Goal: Task Accomplishment & Management: Manage account settings

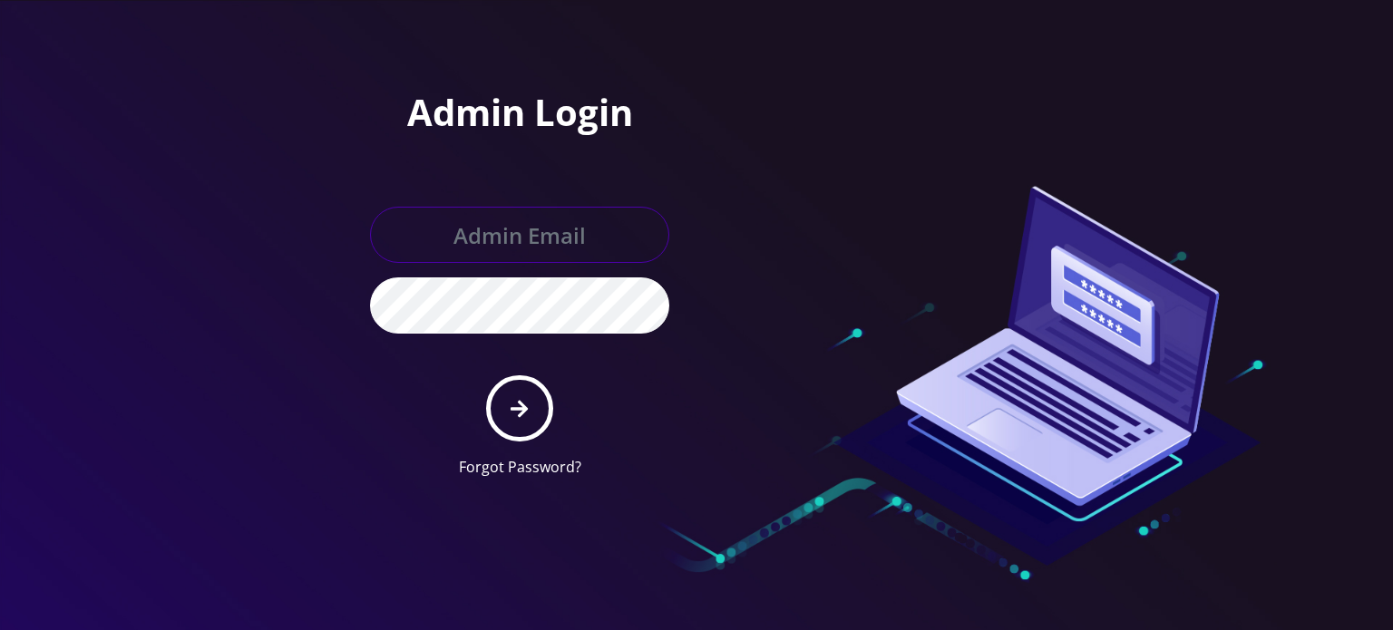
type input "allchoiceconnect@britewireless.com"
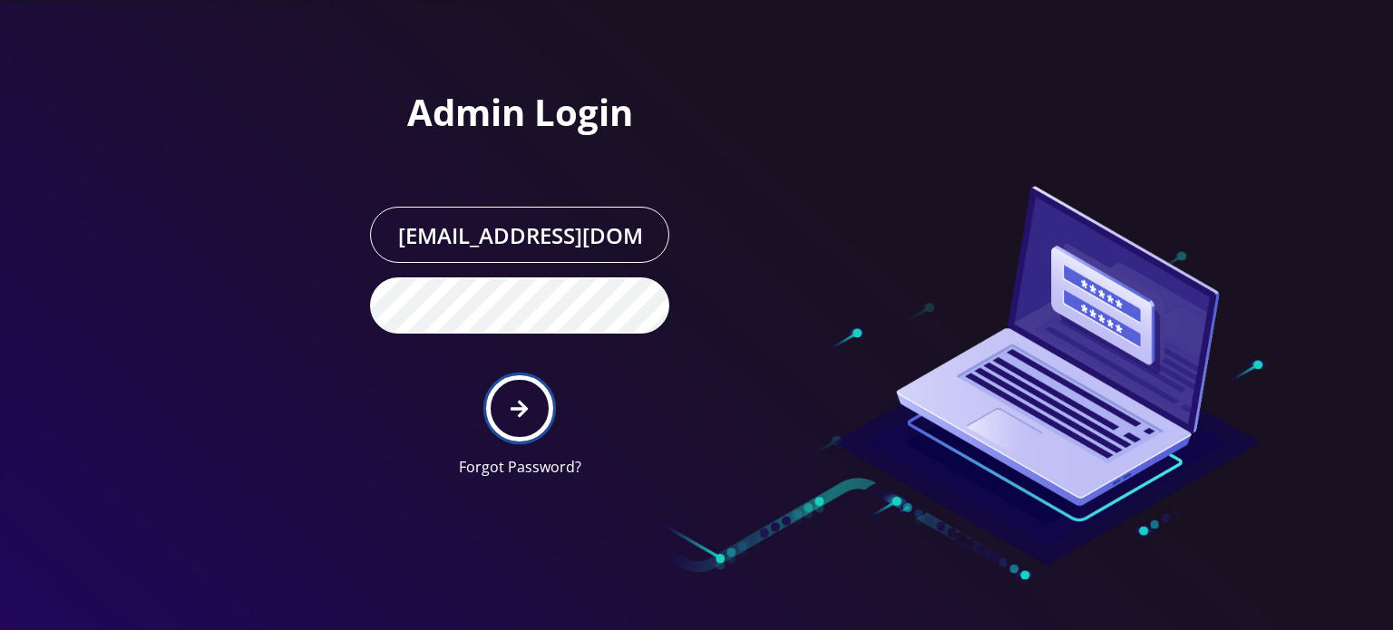
click at [544, 409] on button "submit" at bounding box center [519, 408] width 66 height 66
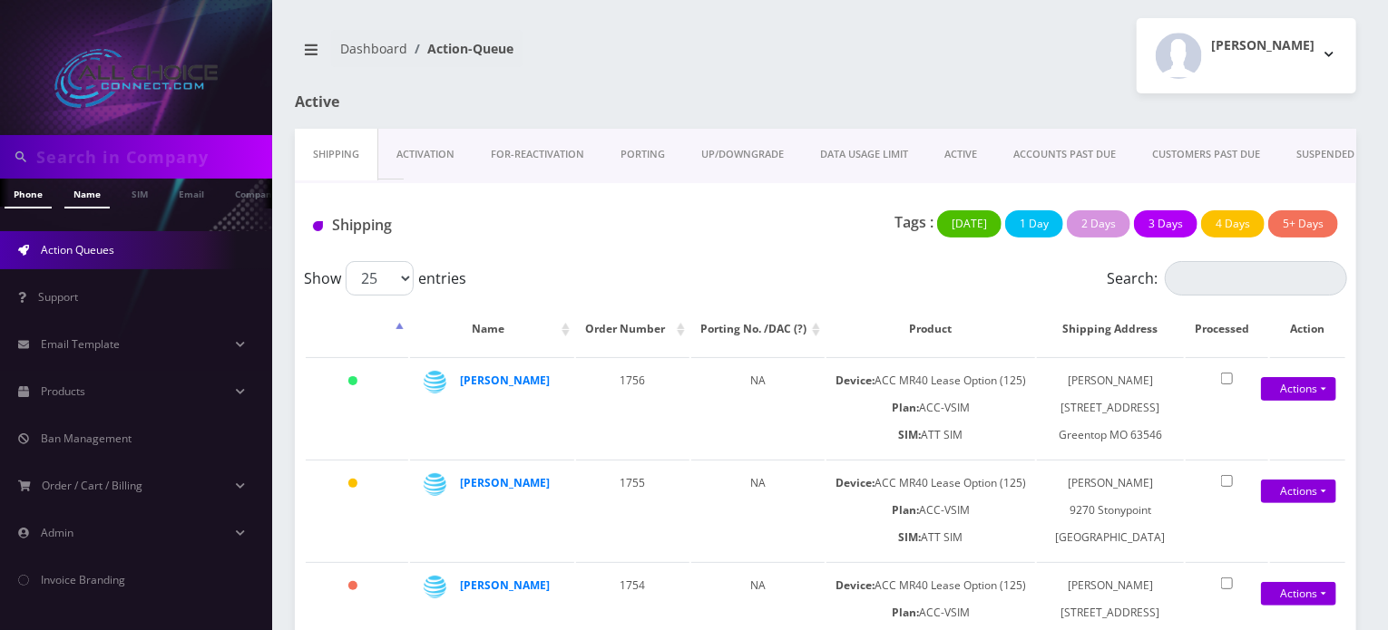
click at [73, 196] on link "Name" at bounding box center [86, 194] width 45 height 30
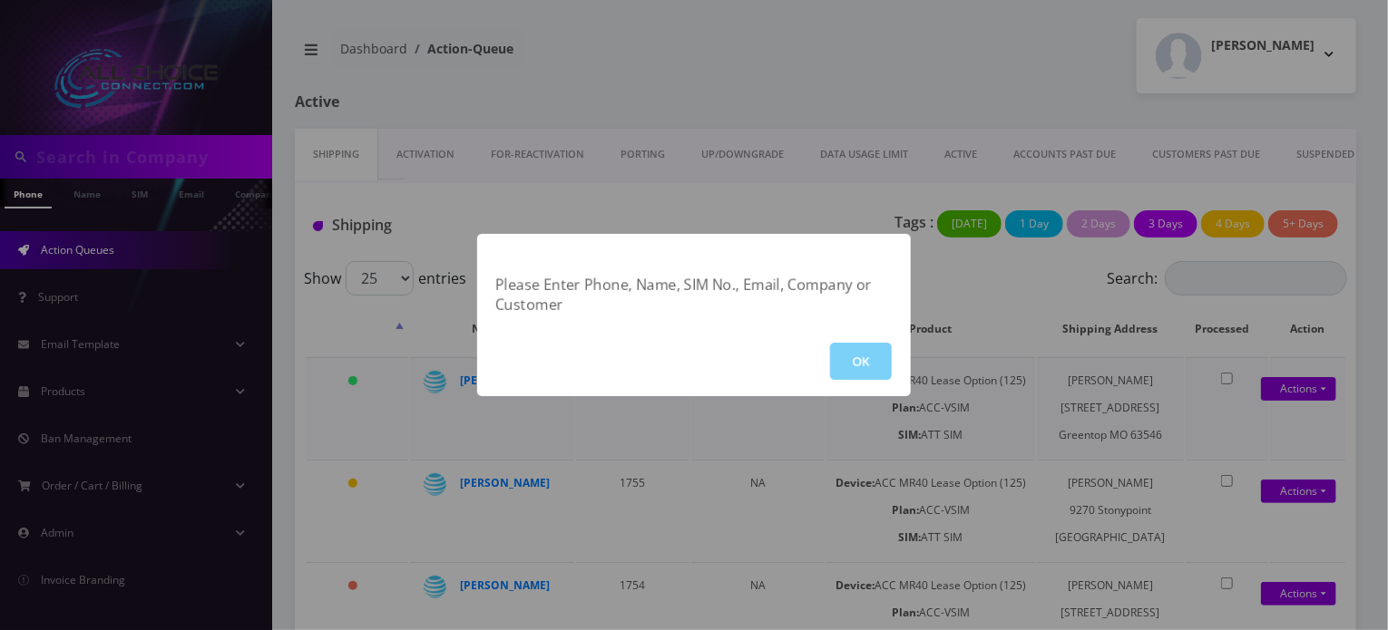
click at [845, 362] on button "OK" at bounding box center [861, 361] width 62 height 37
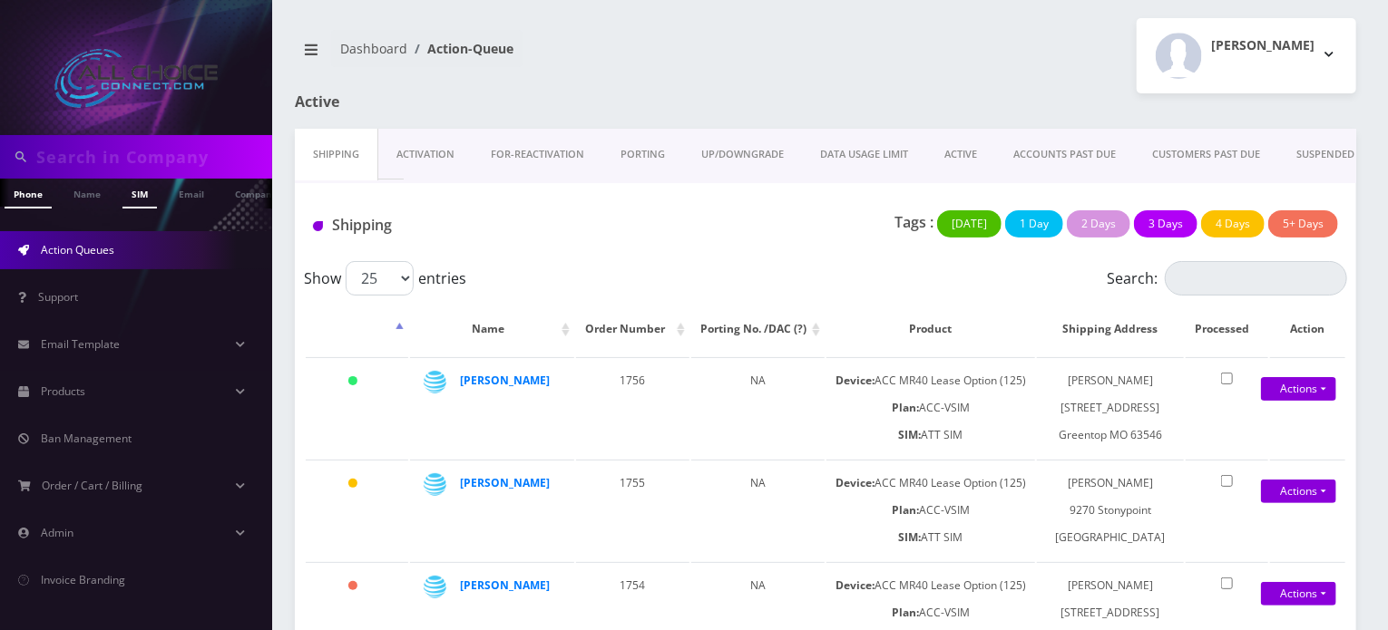
scroll to position [0, 9]
click at [95, 167] on input "text" at bounding box center [151, 157] width 231 height 34
type input "fer"
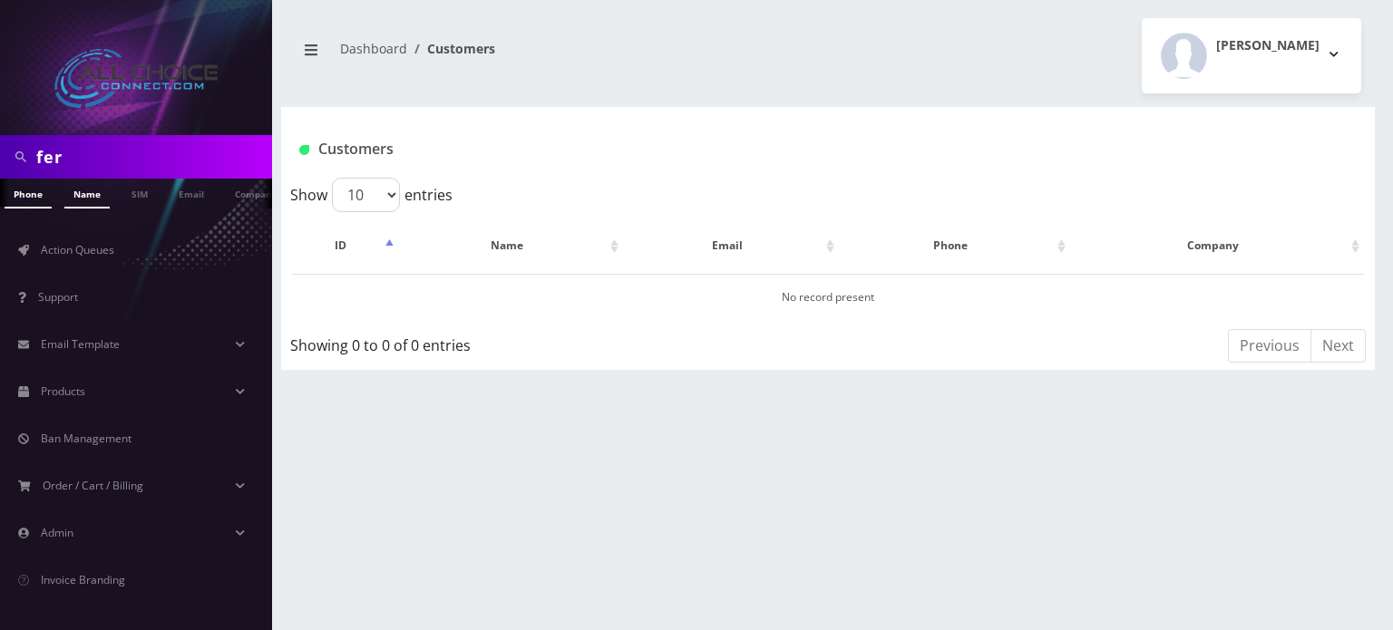
click at [89, 192] on link "Name" at bounding box center [86, 194] width 45 height 30
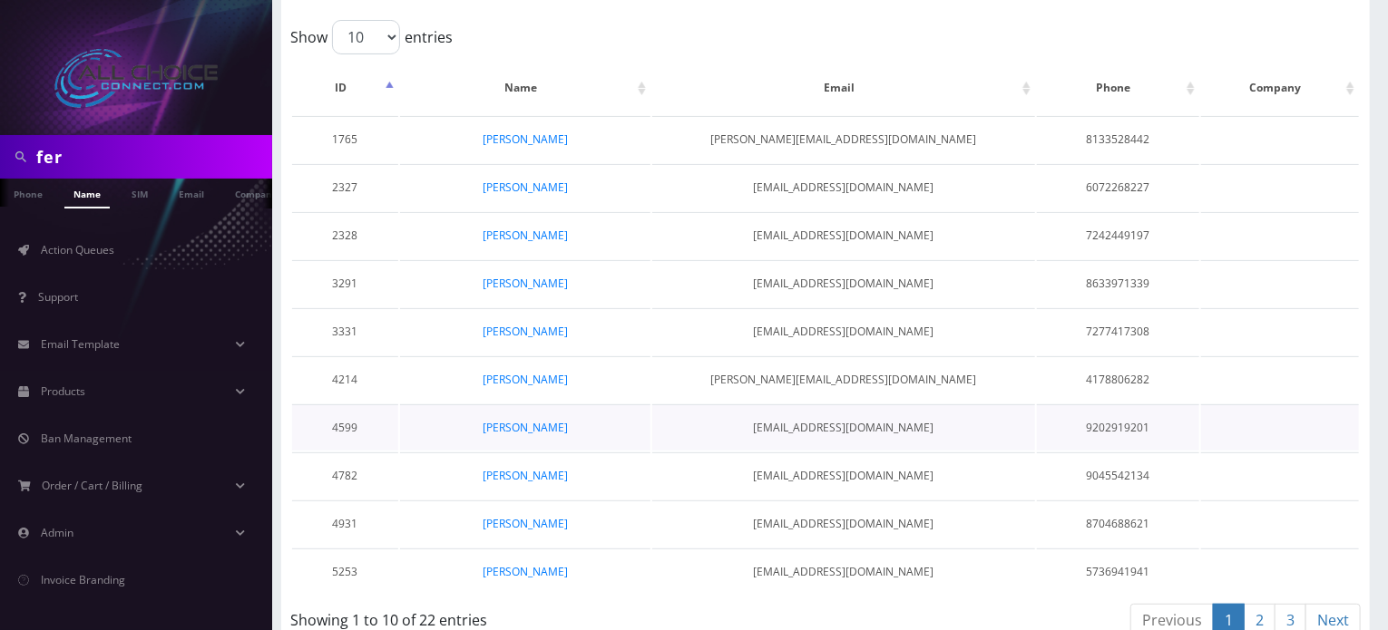
scroll to position [179, 0]
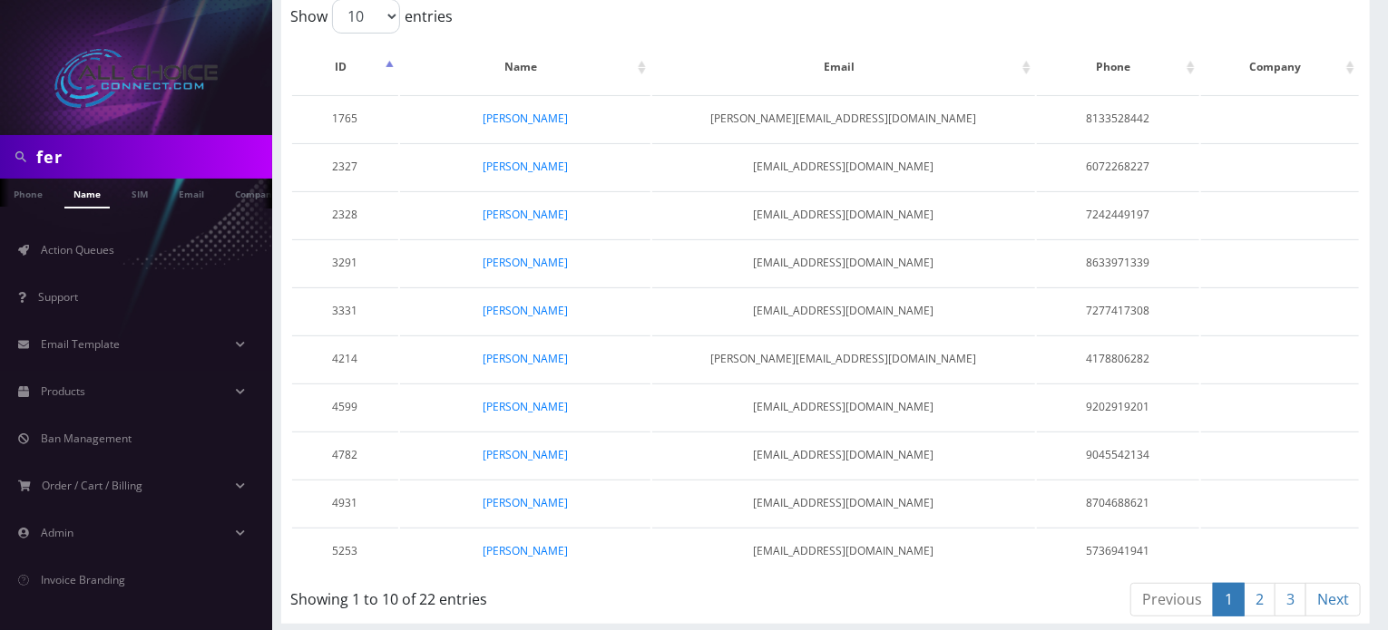
click at [1281, 596] on link "3" at bounding box center [1290, 600] width 32 height 34
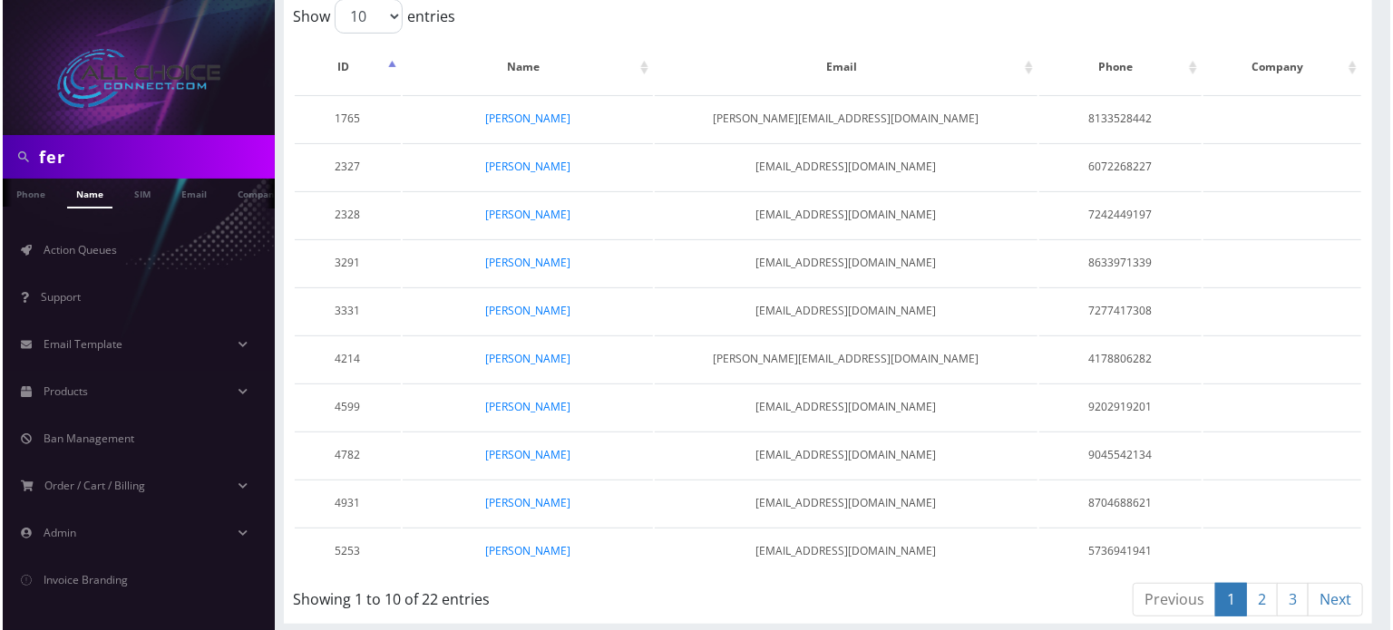
scroll to position [0, 0]
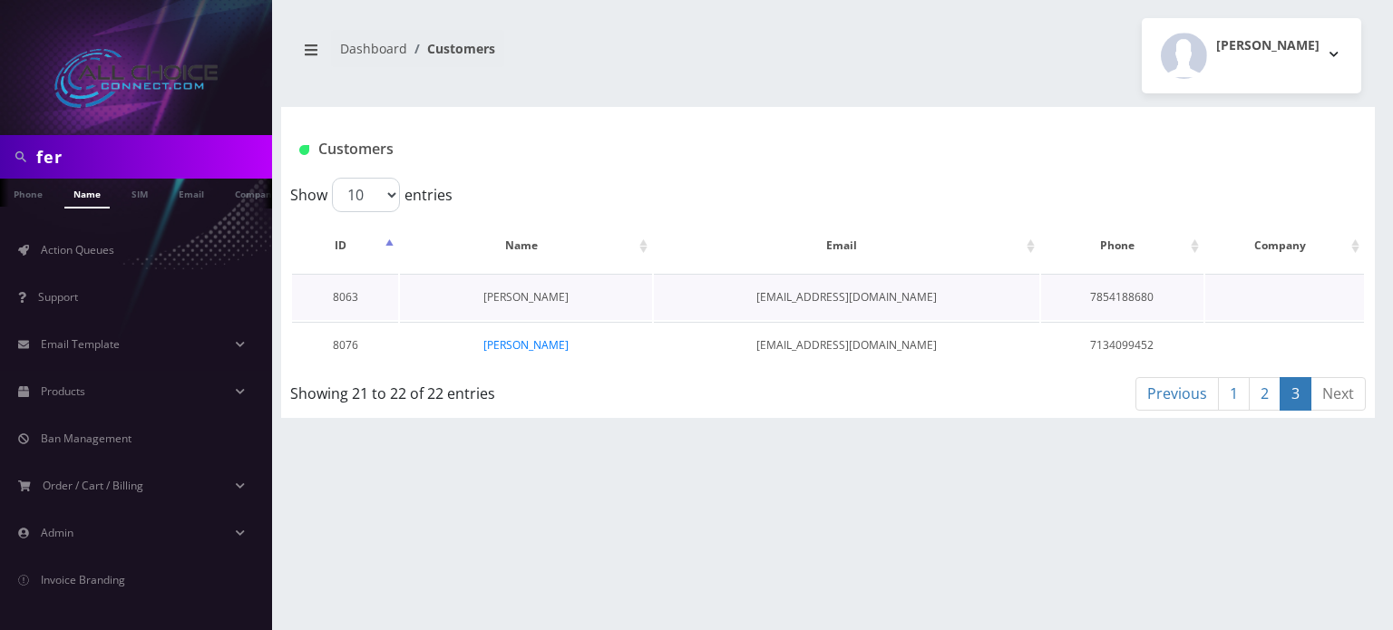
click at [505, 294] on link "Derrek Ferguson" at bounding box center [525, 296] width 85 height 15
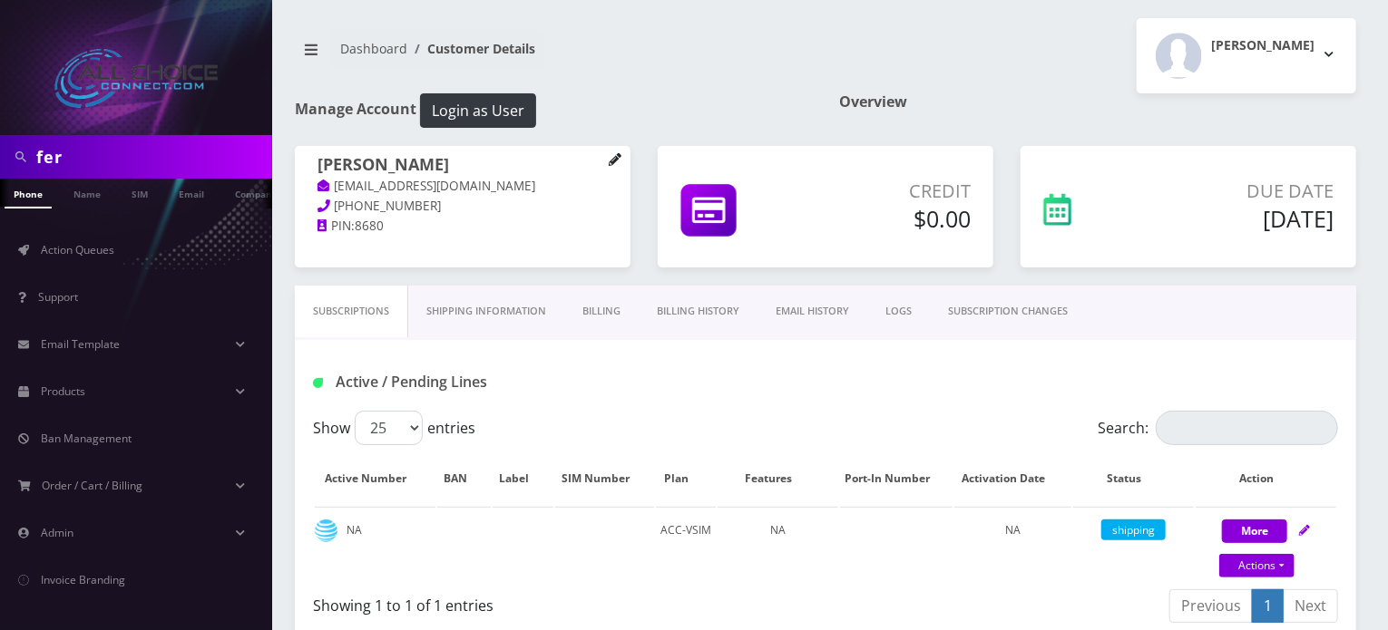
click at [613, 162] on icon at bounding box center [615, 159] width 12 height 12
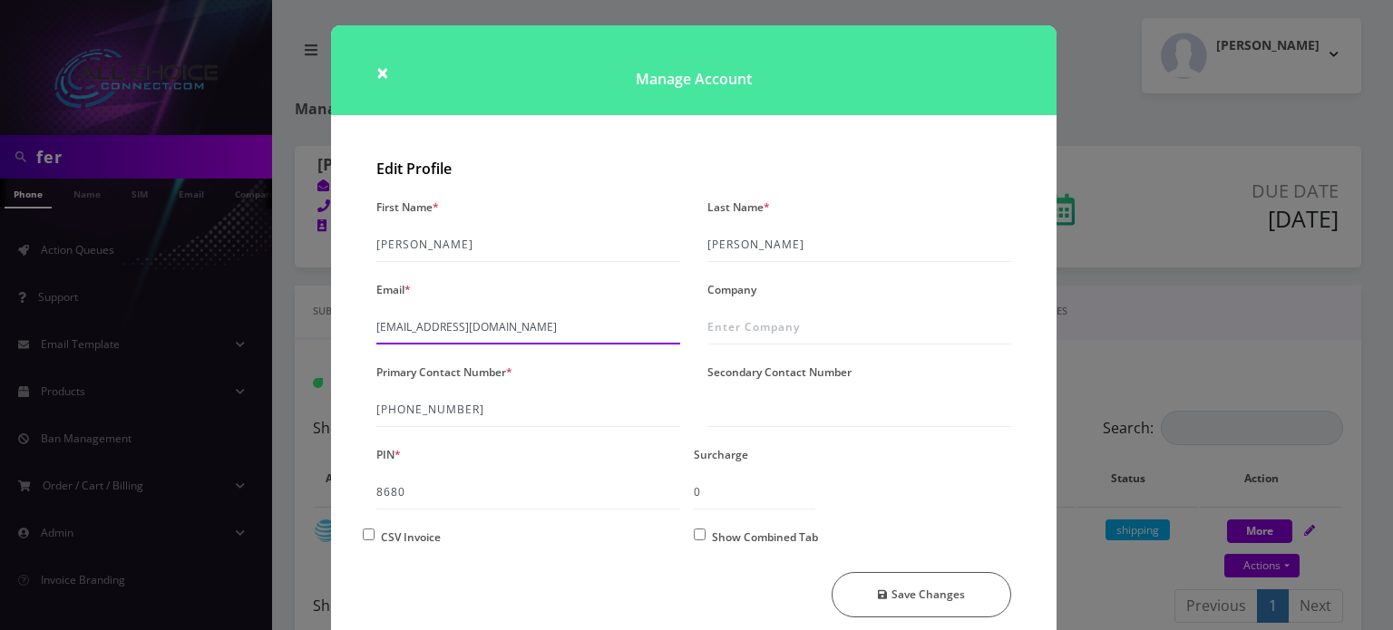
click at [469, 326] on input "derrekferguson@gmail.com" at bounding box center [528, 327] width 304 height 34
paste input "45"
type input "derrekferguson45@gmail.com"
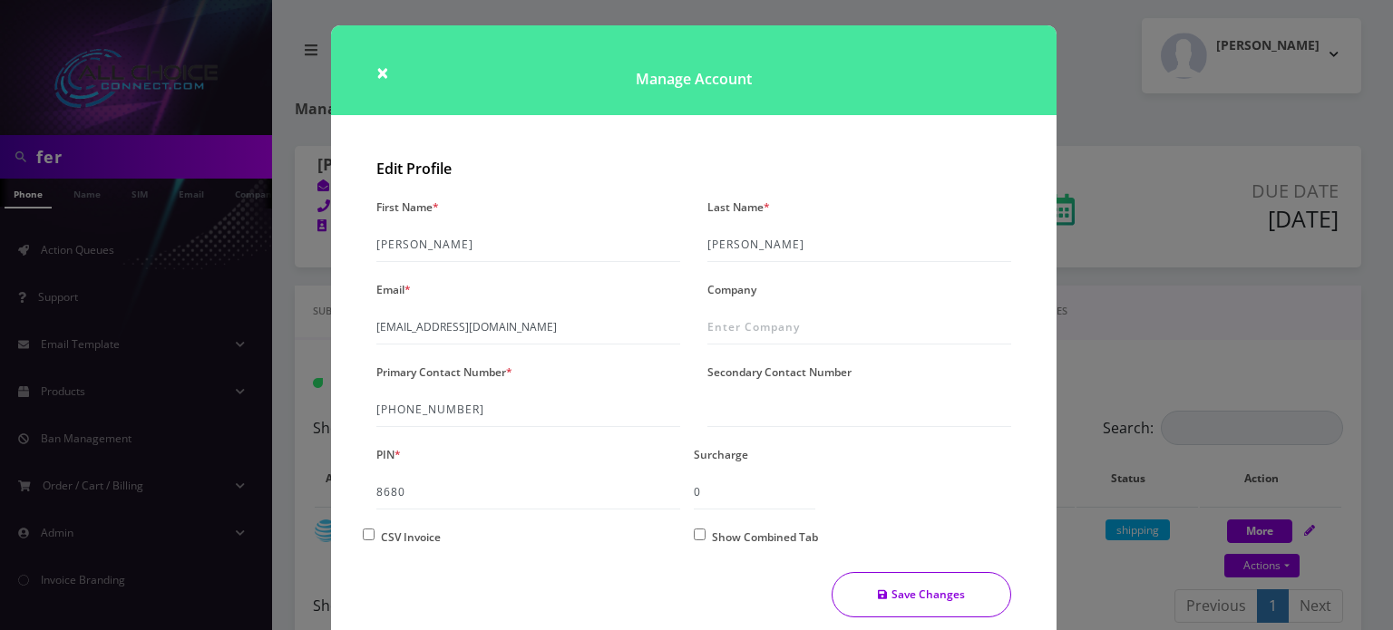
click at [896, 594] on button "Save Changes" at bounding box center [922, 594] width 180 height 45
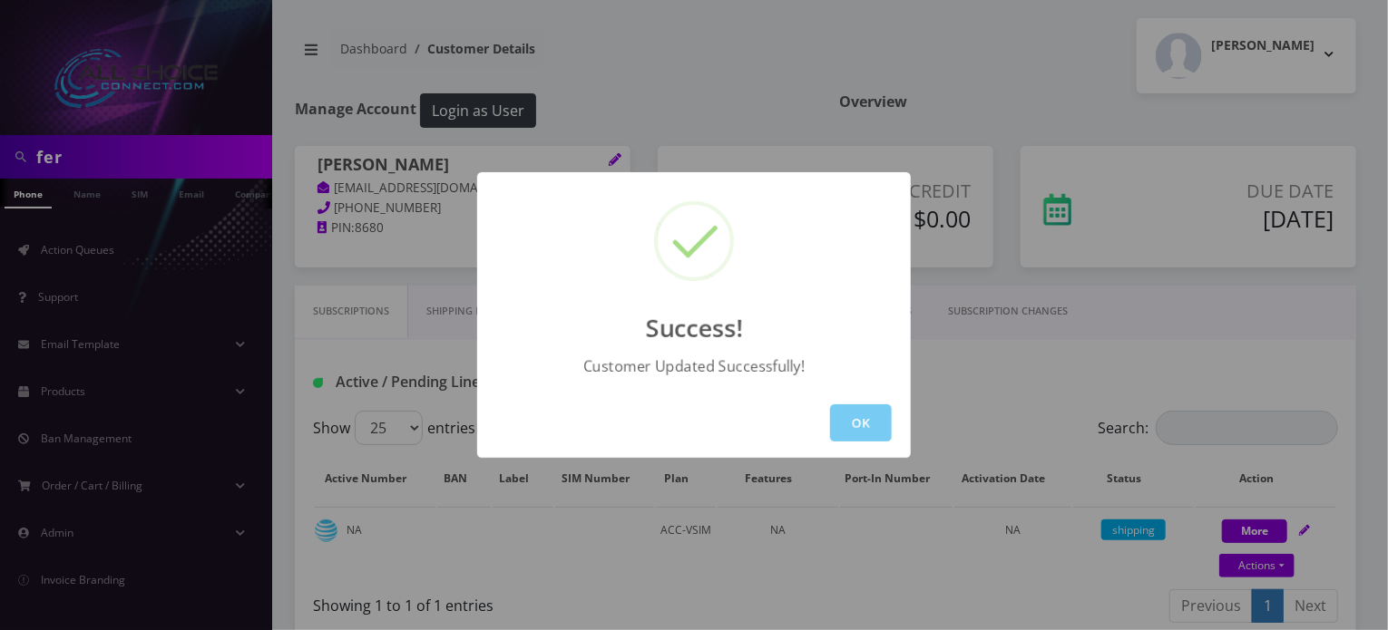
click at [856, 431] on button "OK" at bounding box center [861, 422] width 62 height 37
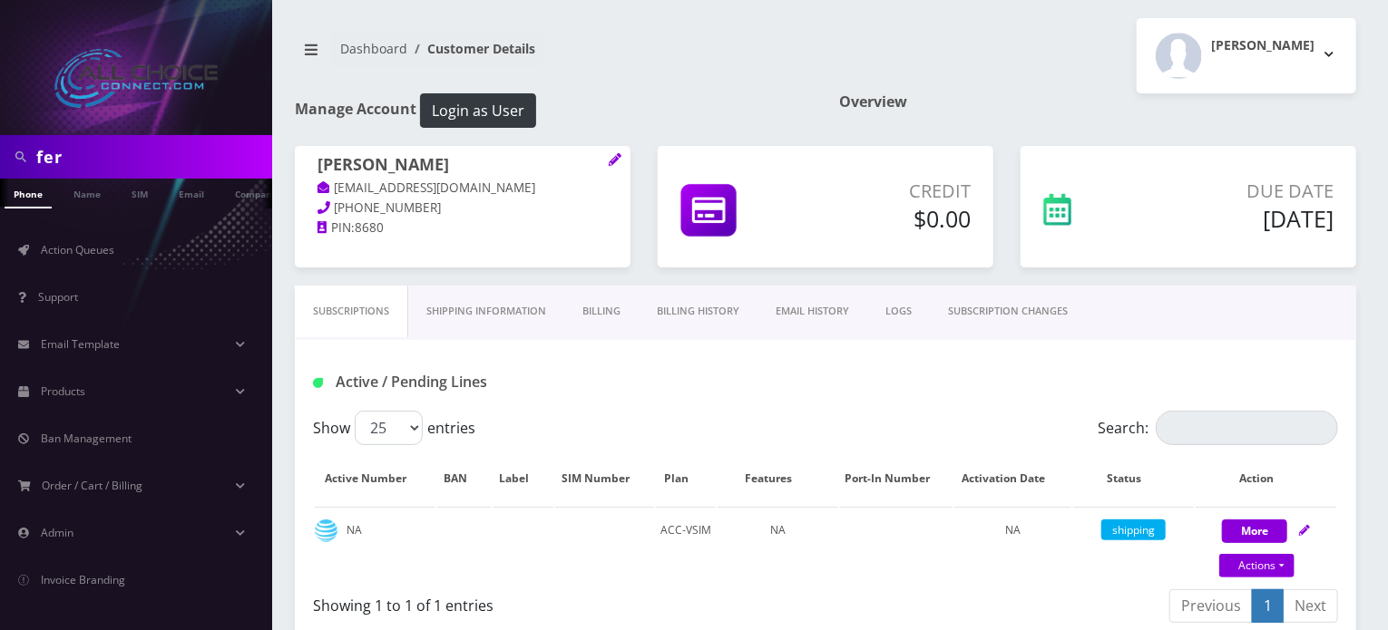
click at [658, 92] on div "Dashboard Customer Details Rob W Logout" at bounding box center [825, 55] width 1088 height 75
click at [613, 311] on link "Billing" at bounding box center [601, 312] width 74 height 52
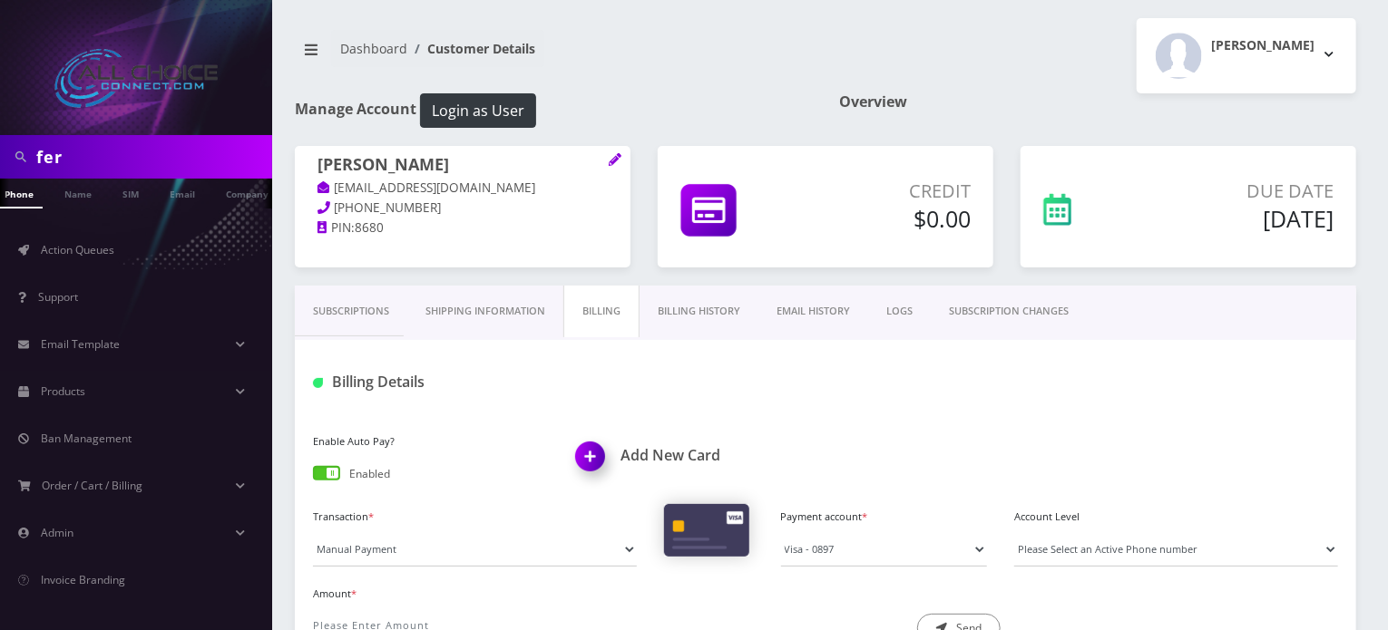
click at [713, 297] on link "Billing History" at bounding box center [698, 312] width 119 height 52
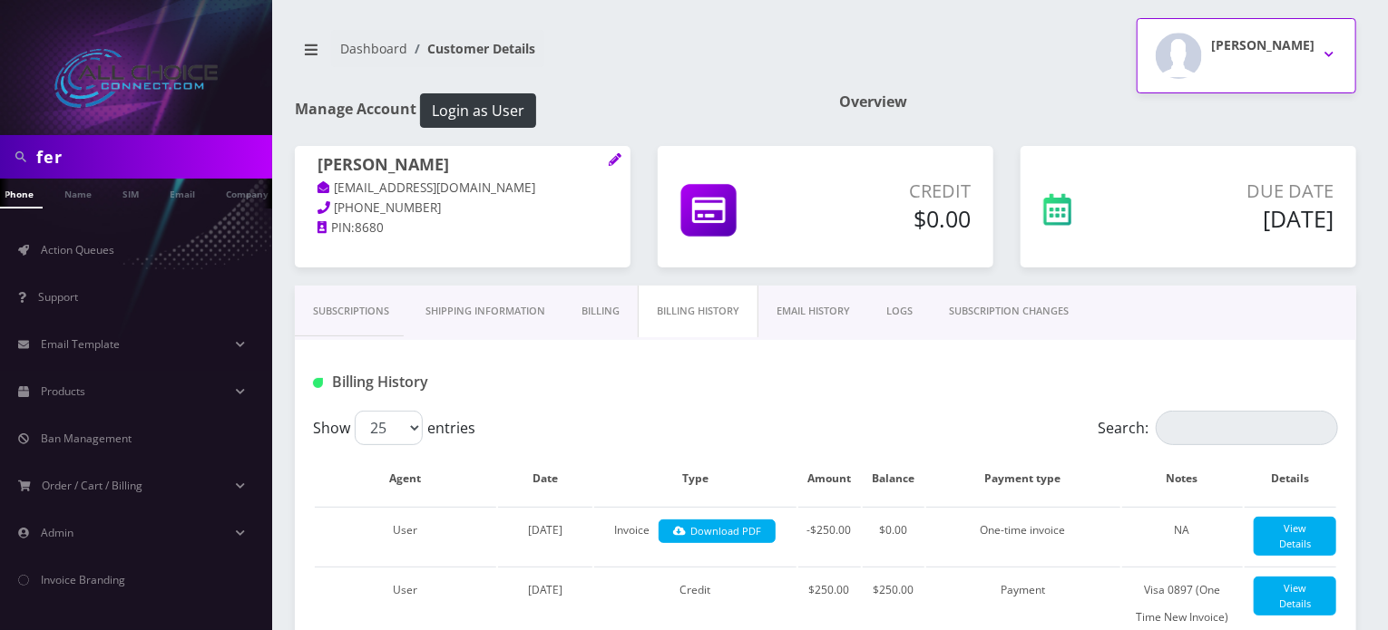
click at [1304, 46] on h2 "Rob W" at bounding box center [1262, 45] width 103 height 15
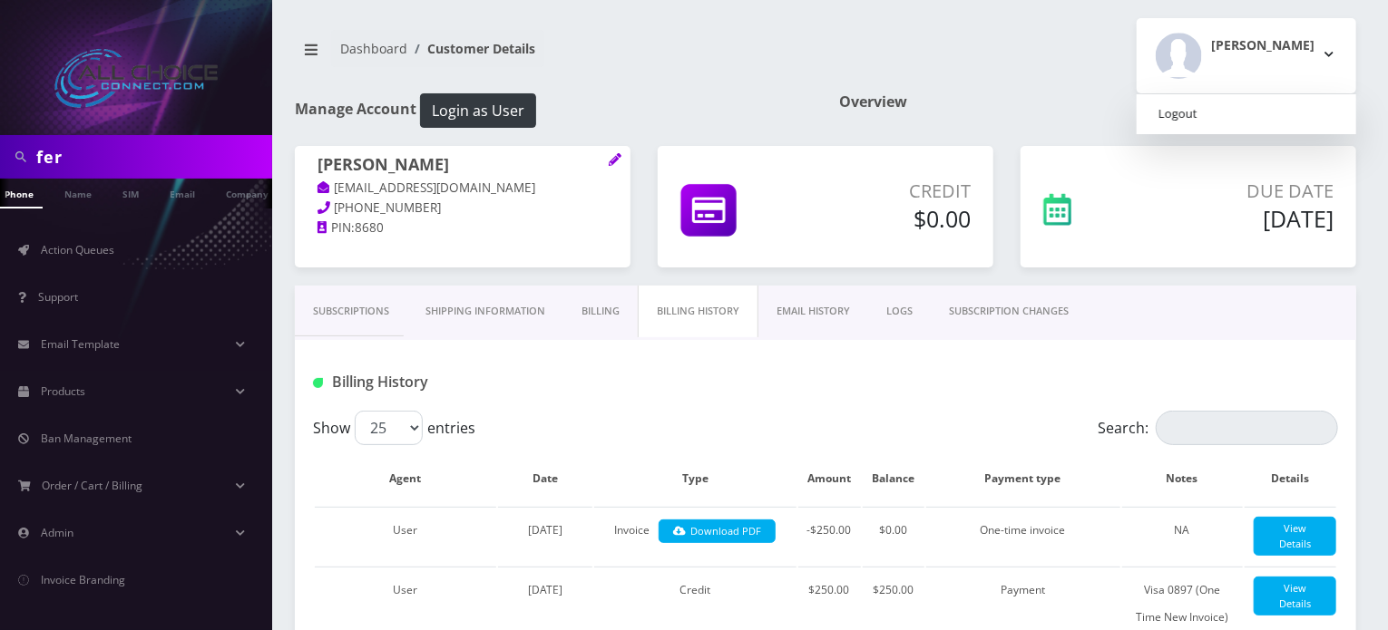
click at [1253, 112] on link "Logout" at bounding box center [1245, 114] width 219 height 25
